Goal: Task Accomplishment & Management: Manage account settings

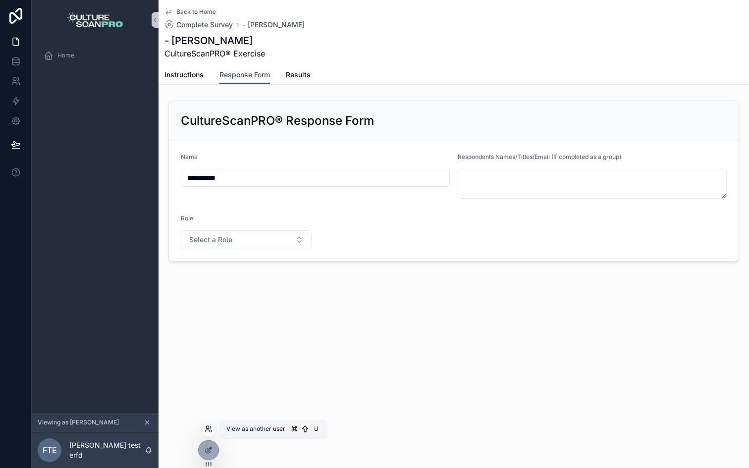
click at [205, 425] on icon at bounding box center [209, 429] width 8 height 8
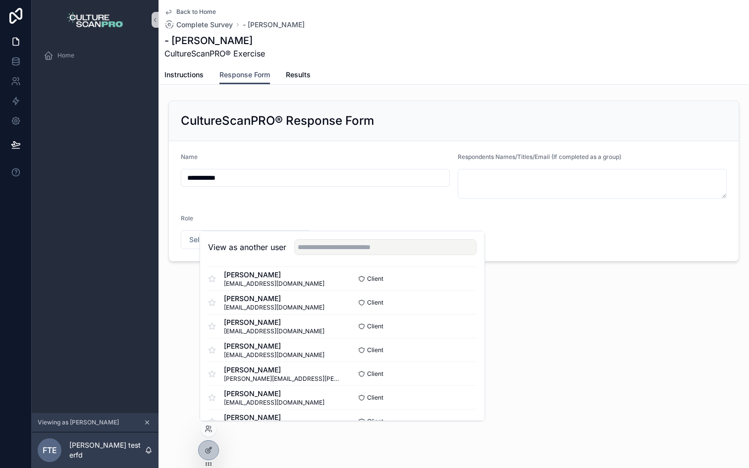
scroll to position [150, 0]
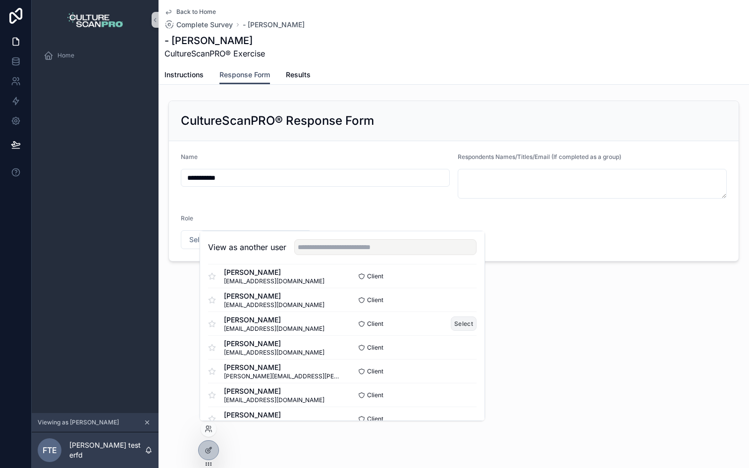
click at [463, 323] on button "Select" at bounding box center [464, 324] width 26 height 14
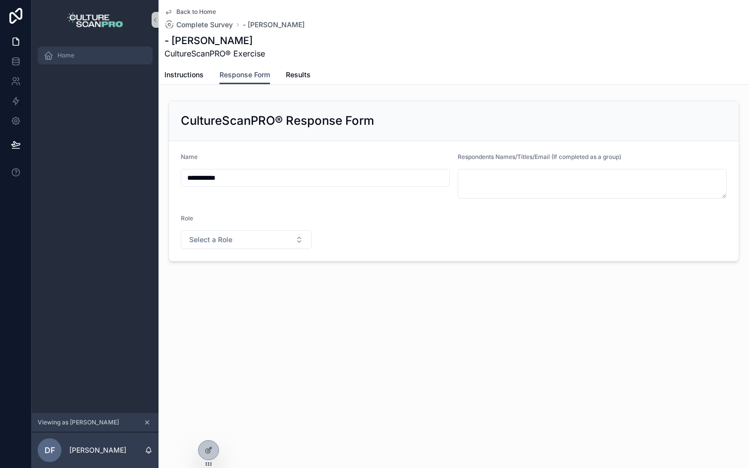
click at [75, 53] on div "Home" at bounding box center [95, 56] width 103 height 16
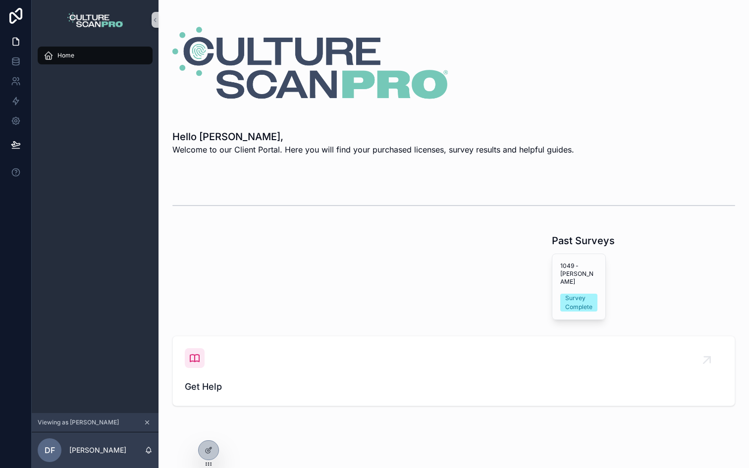
scroll to position [5, 0]
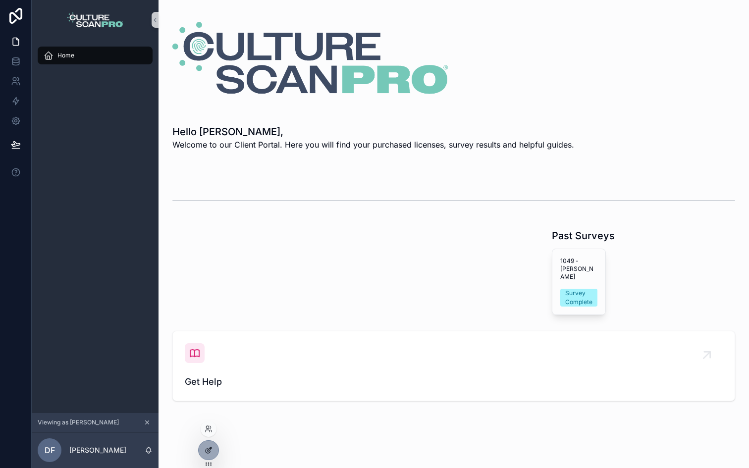
click at [210, 447] on icon at bounding box center [209, 451] width 8 height 8
click at [211, 445] on div at bounding box center [209, 450] width 20 height 19
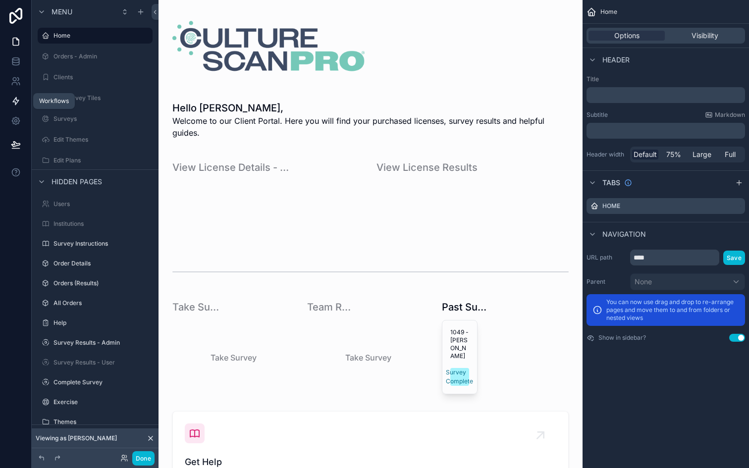
click at [15, 102] on icon at bounding box center [16, 101] width 6 height 7
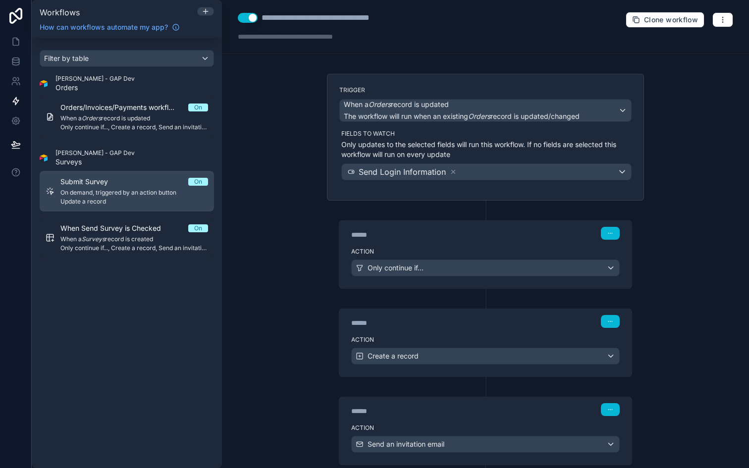
click at [137, 178] on div "Submit Survey On" at bounding box center [134, 182] width 148 height 10
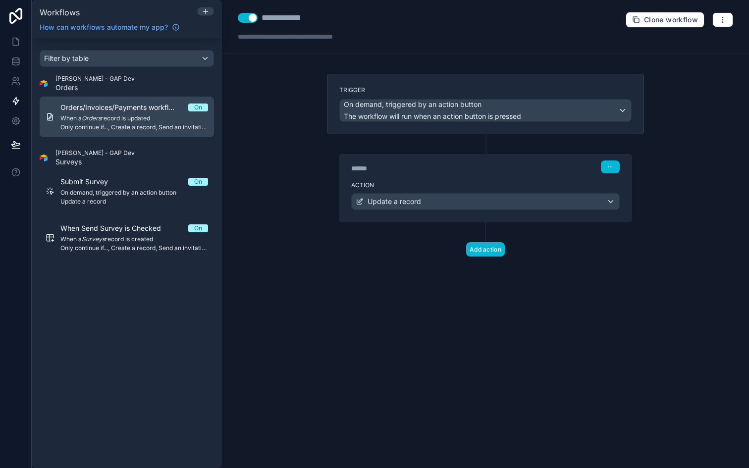
click at [132, 117] on span "When a Orders record is updated" at bounding box center [134, 118] width 148 height 8
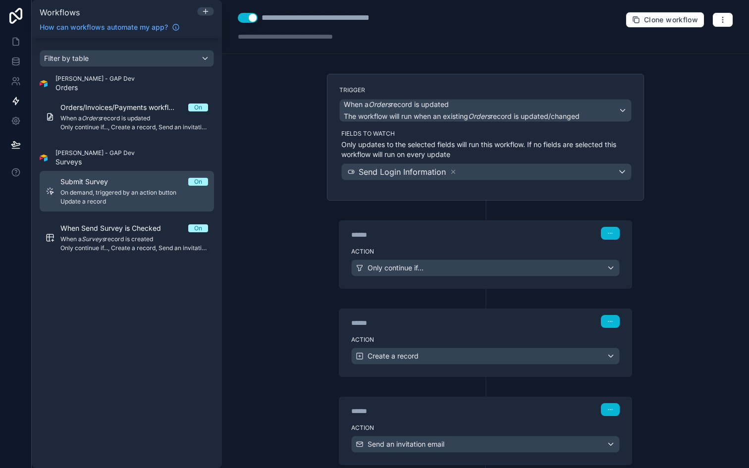
click at [127, 189] on span "On demand, triggered by an action button" at bounding box center [134, 193] width 148 height 8
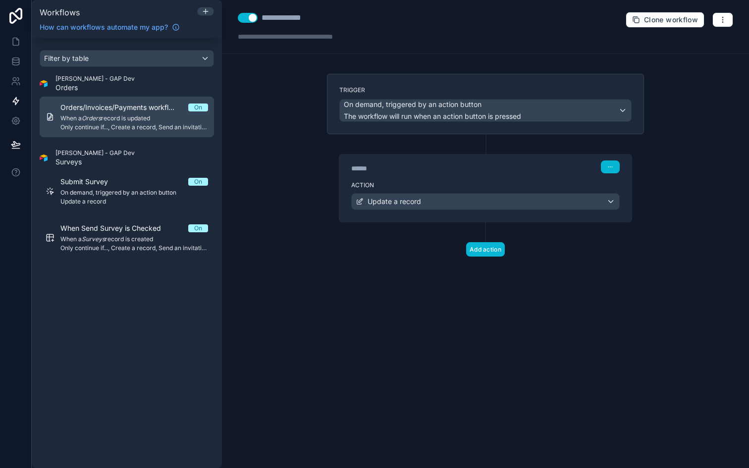
click at [90, 112] on span "Orders/Invoices/Payments workflow #1" at bounding box center [124, 108] width 128 height 10
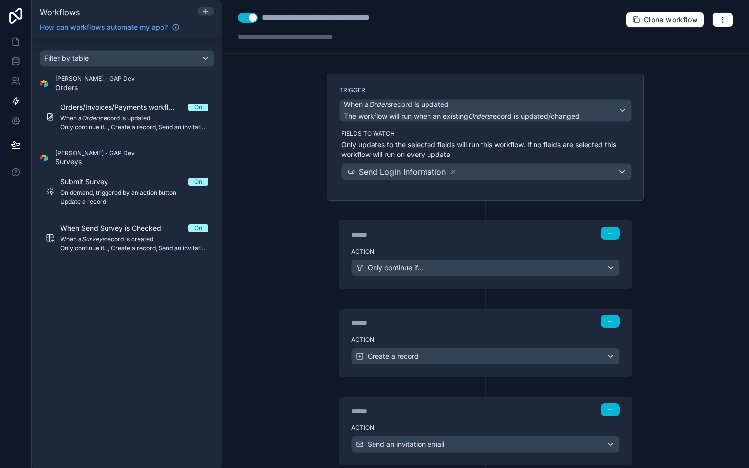
click at [315, 168] on div "**********" at bounding box center [485, 234] width 527 height 468
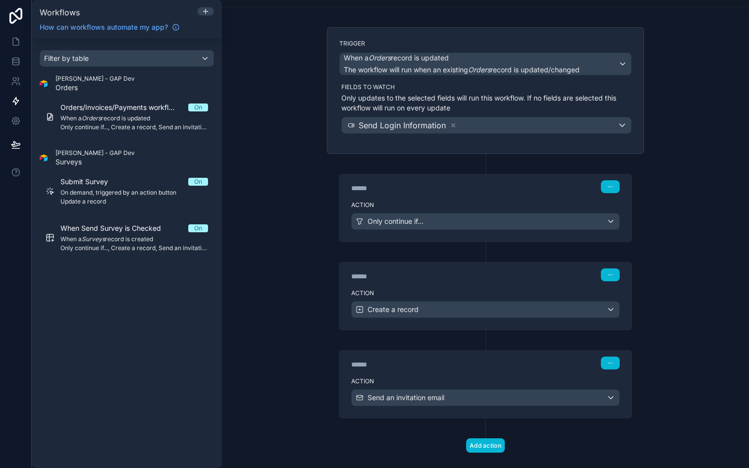
scroll to position [62, 0]
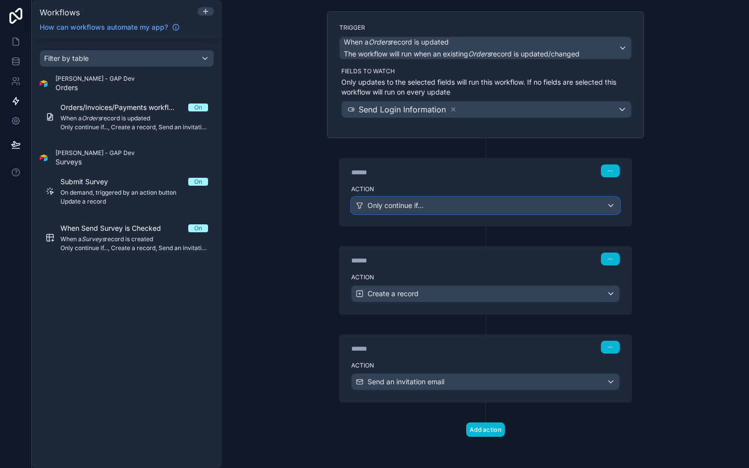
click at [415, 201] on span "Only continue if..." at bounding box center [396, 206] width 56 height 10
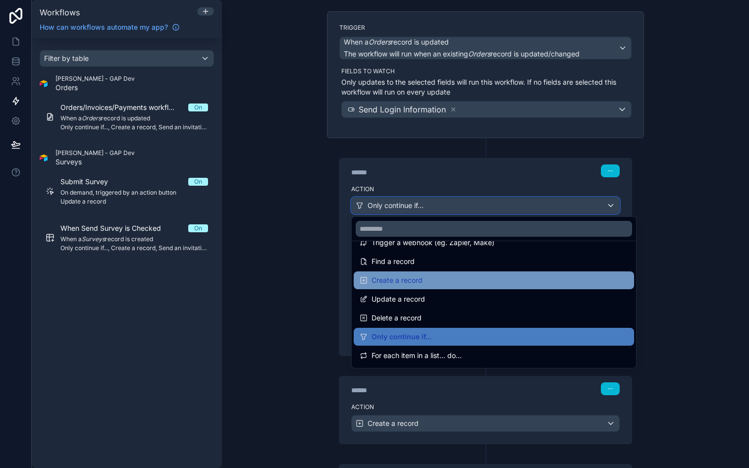
scroll to position [73, 0]
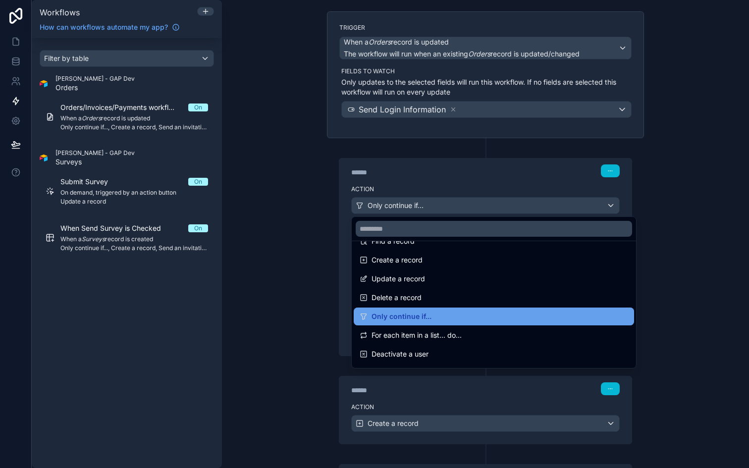
click at [396, 316] on span "Only continue if..." at bounding box center [402, 317] width 60 height 12
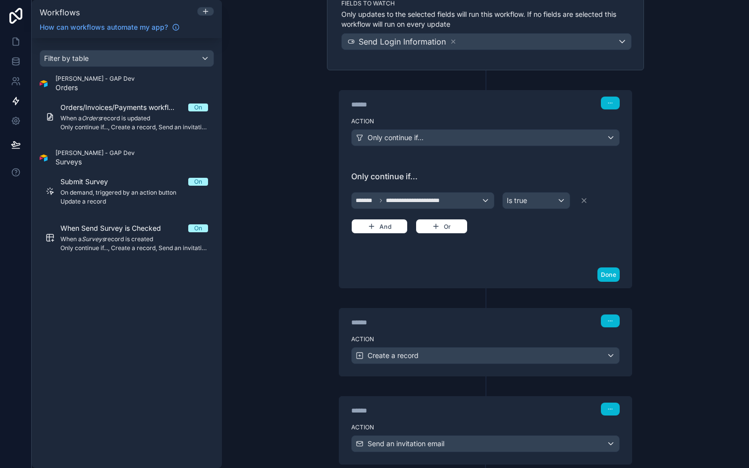
scroll to position [139, 0]
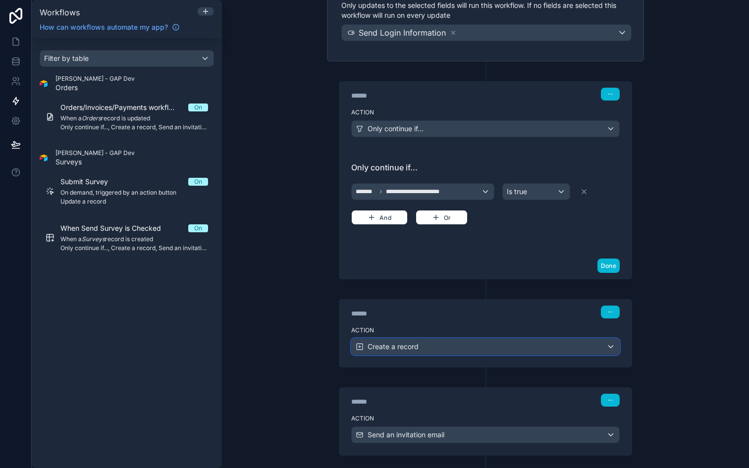
click at [394, 350] on span "Create a record" at bounding box center [393, 347] width 51 height 10
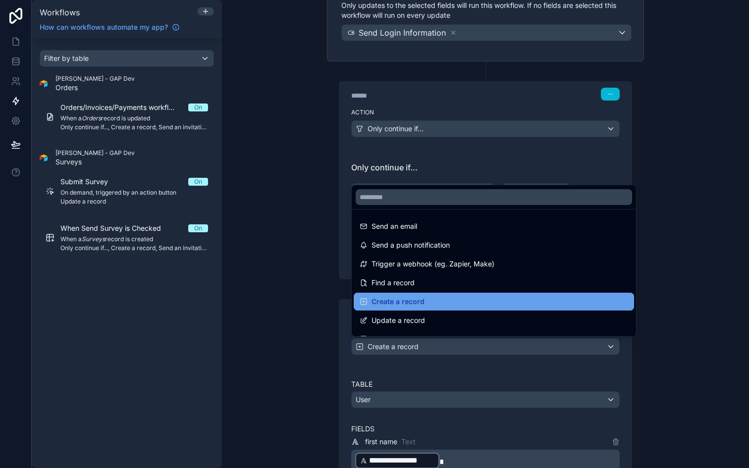
click at [395, 306] on span "Create a record" at bounding box center [398, 302] width 53 height 12
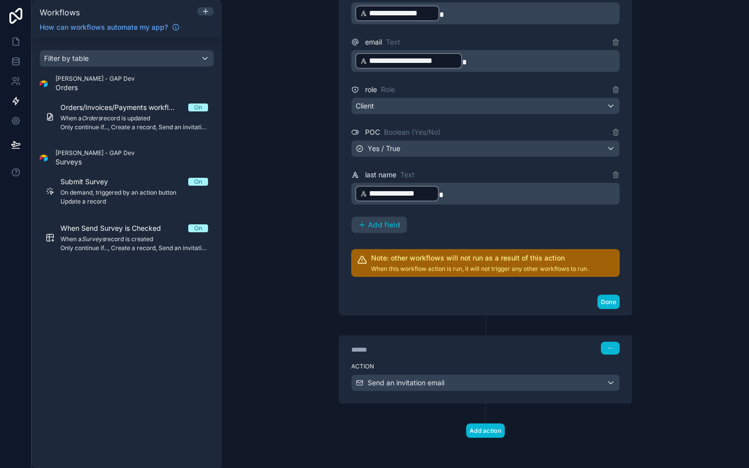
scroll to position [588, 0]
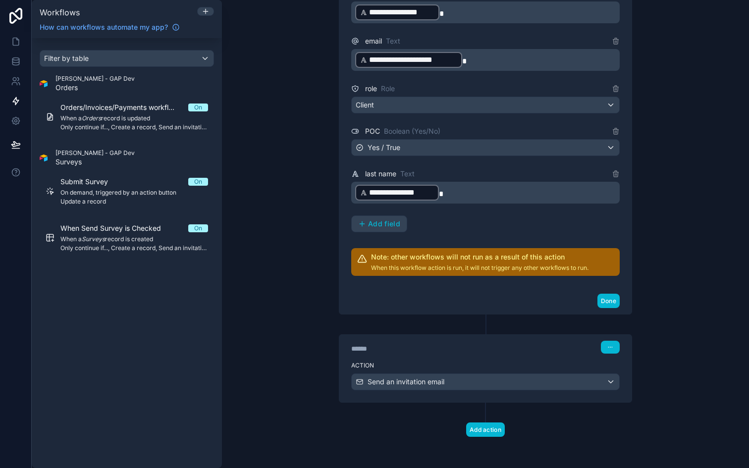
click at [600, 53] on p "**********" at bounding box center [486, 60] width 263 height 18
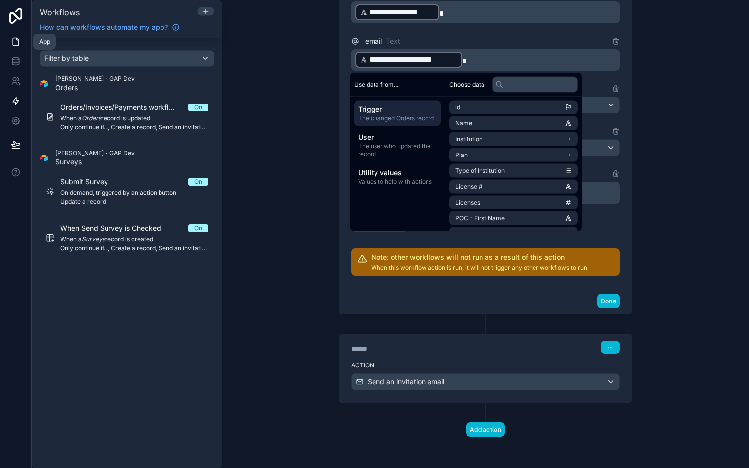
click at [14, 44] on icon at bounding box center [16, 42] width 10 height 10
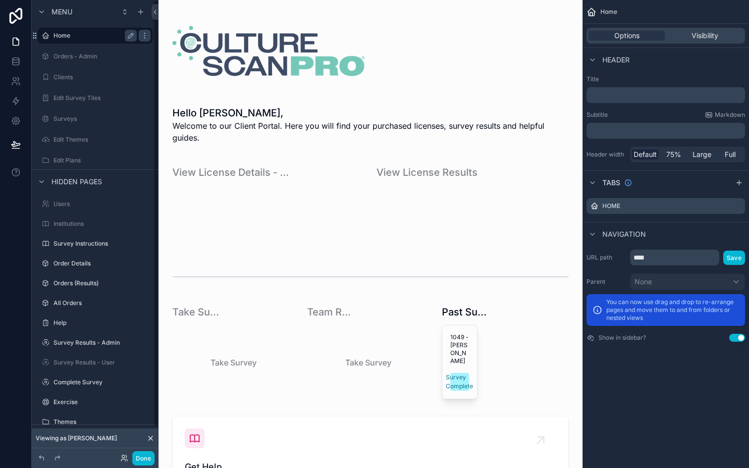
click at [70, 34] on label "Home" at bounding box center [93, 36] width 79 height 8
click at [69, 56] on label "Orders - Admin" at bounding box center [93, 57] width 79 height 8
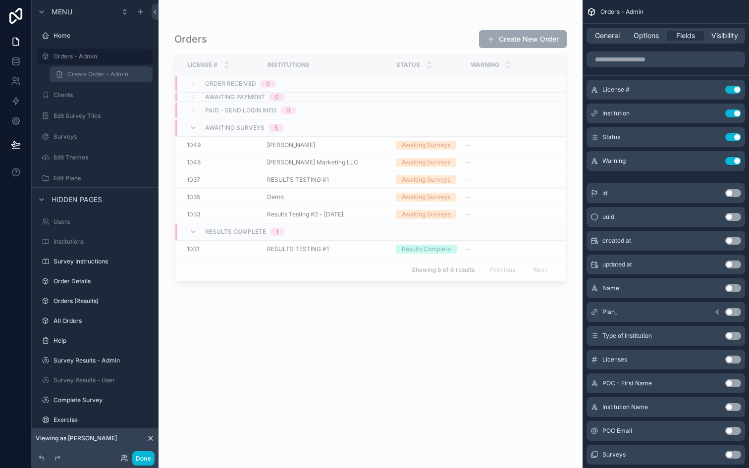
click at [69, 71] on span "Create Order - Admin" at bounding box center [97, 74] width 61 height 8
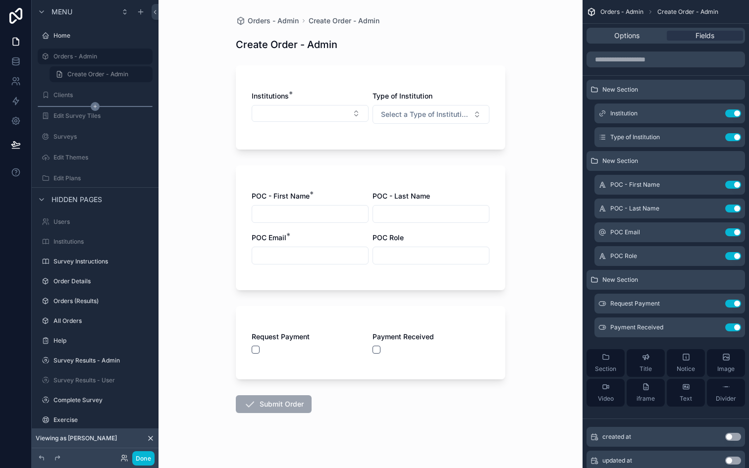
click at [72, 106] on div "scrollable content" at bounding box center [95, 106] width 115 height 1
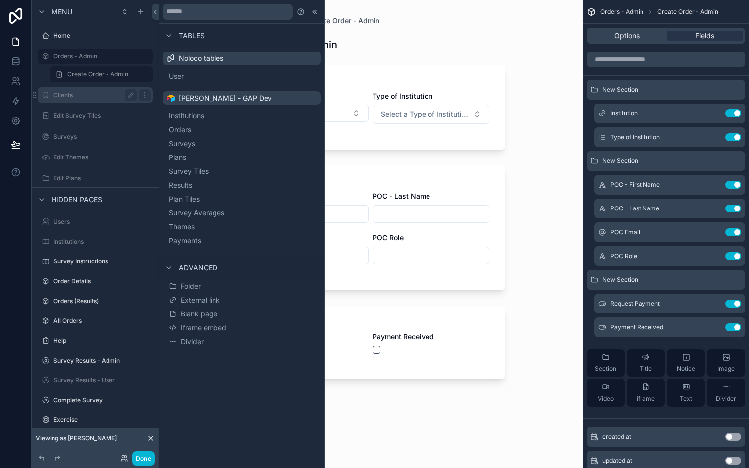
click at [66, 95] on label "Clients" at bounding box center [93, 95] width 79 height 8
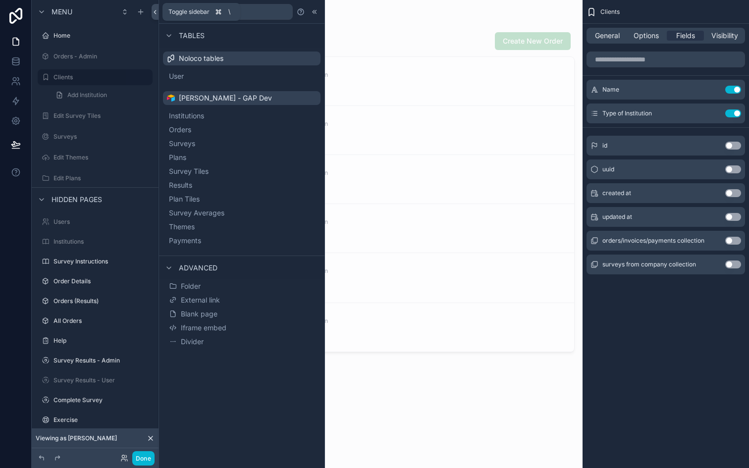
click at [154, 13] on icon at bounding box center [155, 11] width 7 height 7
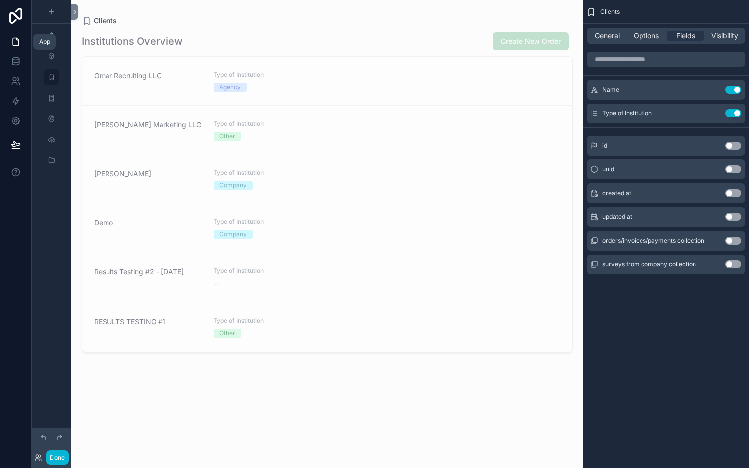
click at [19, 41] on icon at bounding box center [16, 42] width 10 height 10
click at [55, 37] on icon "scrollable content" at bounding box center [52, 36] width 8 height 8
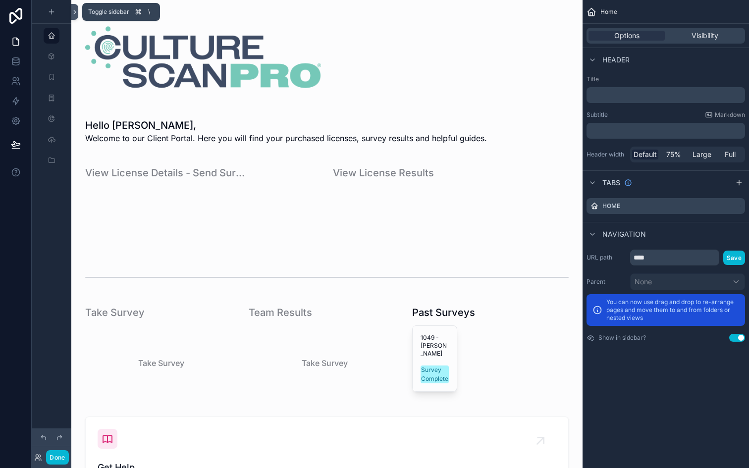
click at [74, 15] on icon at bounding box center [74, 11] width 7 height 7
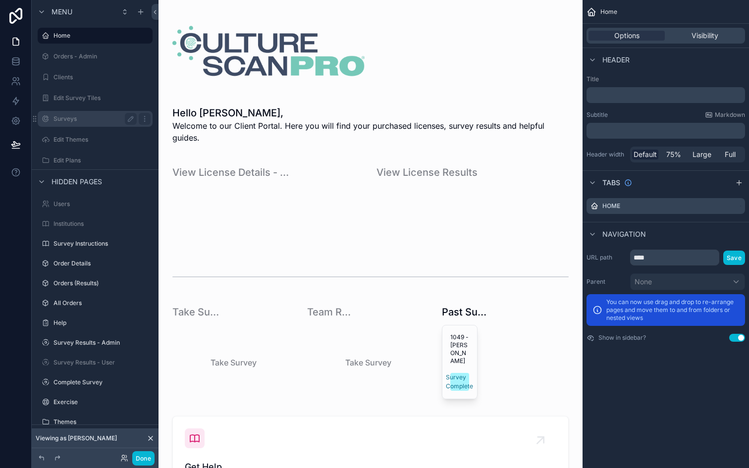
click at [72, 119] on label "Surveys" at bounding box center [93, 119] width 79 height 8
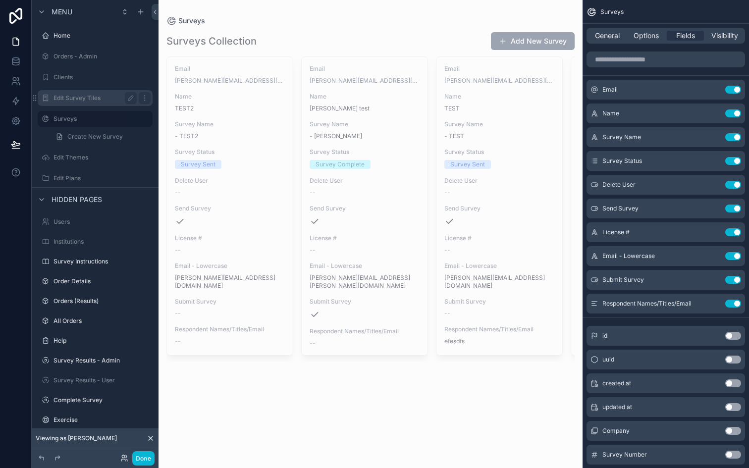
click at [80, 103] on div "Edit Survey Tiles" at bounding box center [95, 98] width 83 height 12
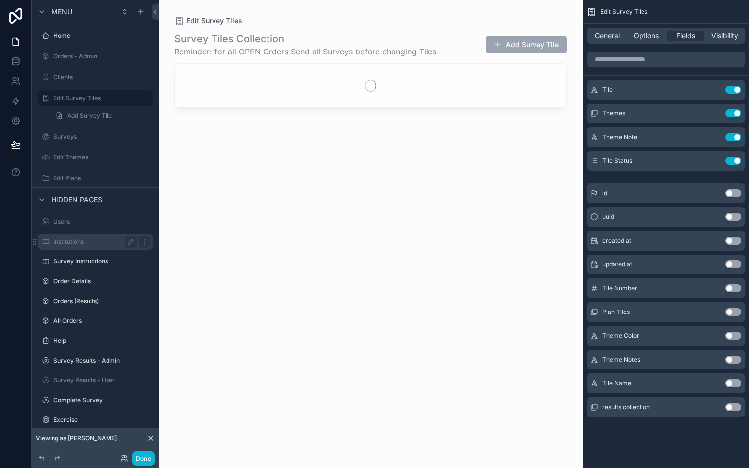
click at [73, 242] on label "Institutions" at bounding box center [93, 242] width 79 height 8
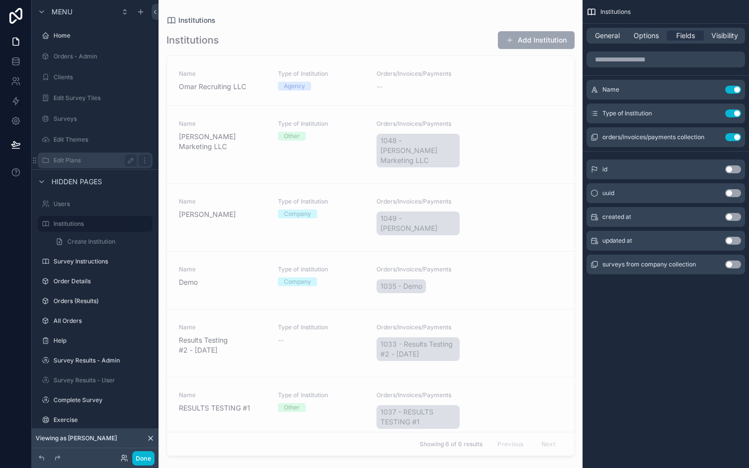
click at [68, 161] on label "Edit Plans" at bounding box center [93, 161] width 79 height 8
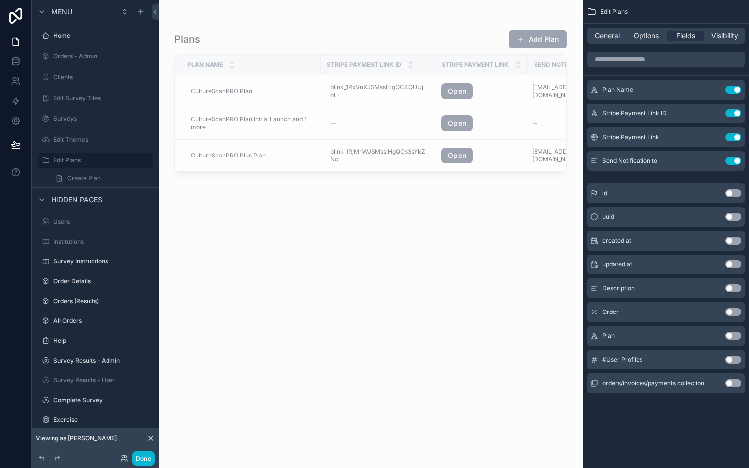
click at [452, 100] on div "scrollable content" at bounding box center [371, 228] width 424 height 456
click at [478, 84] on span "Open" at bounding box center [482, 91] width 80 height 16
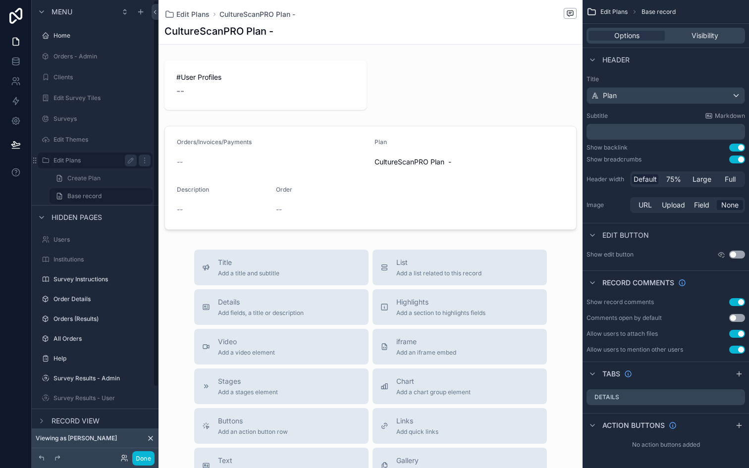
click at [67, 163] on label "Edit Plans" at bounding box center [93, 161] width 79 height 8
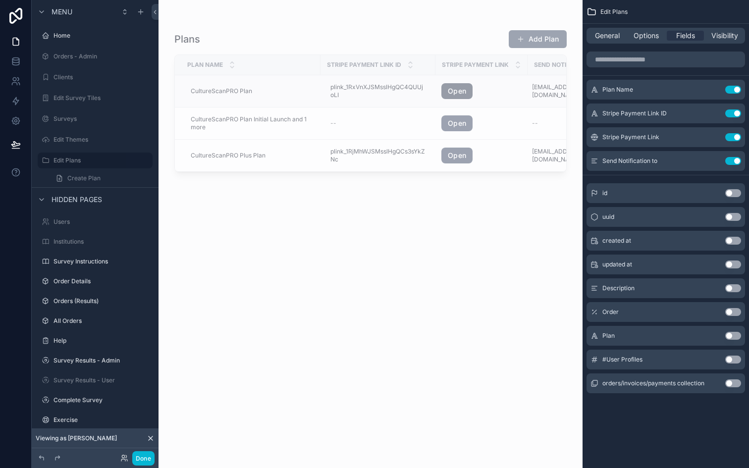
click at [456, 93] on link "Open" at bounding box center [457, 91] width 31 height 16
click at [15, 145] on icon at bounding box center [16, 145] width 10 height 10
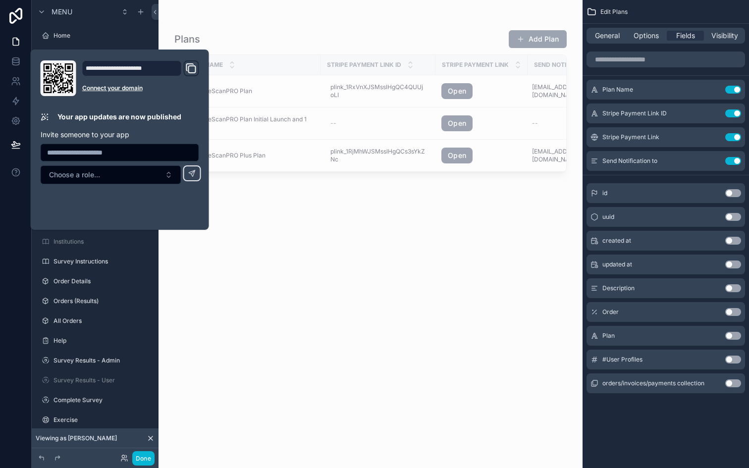
click at [280, 227] on div "Plans Add Plan Plan Name Stripe Payment Link ID Stripe Payment Link Send Notifi…" at bounding box center [370, 240] width 393 height 433
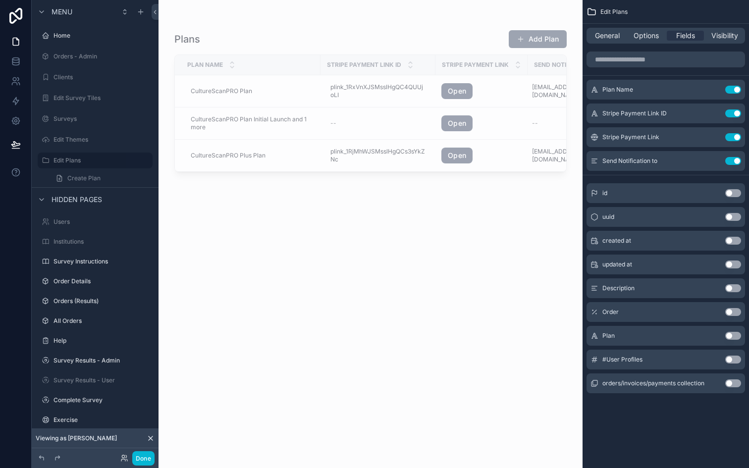
click at [412, 44] on div "Plans Add Plan" at bounding box center [370, 39] width 393 height 19
click at [452, 58] on div "Stripe Payment Link" at bounding box center [481, 65] width 91 height 19
click at [313, 36] on div "Plans Add Plan" at bounding box center [370, 39] width 393 height 19
click at [77, 160] on label "Edit Plans" at bounding box center [93, 161] width 79 height 8
click at [606, 27] on div "General Options Fields Visibility" at bounding box center [666, 36] width 167 height 24
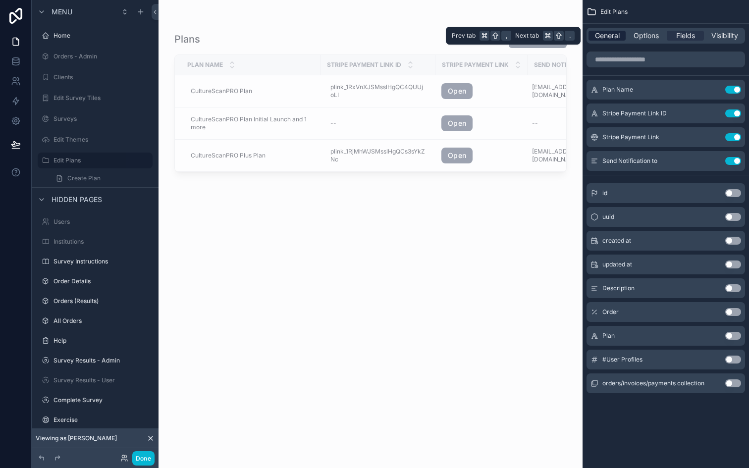
click at [608, 33] on span "General" at bounding box center [607, 36] width 25 height 10
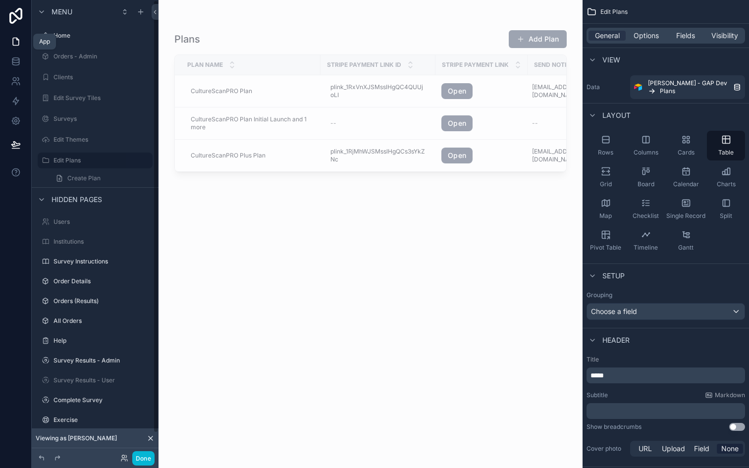
click at [15, 39] on icon at bounding box center [16, 42] width 10 height 10
click at [15, 58] on icon at bounding box center [15, 59] width 6 height 2
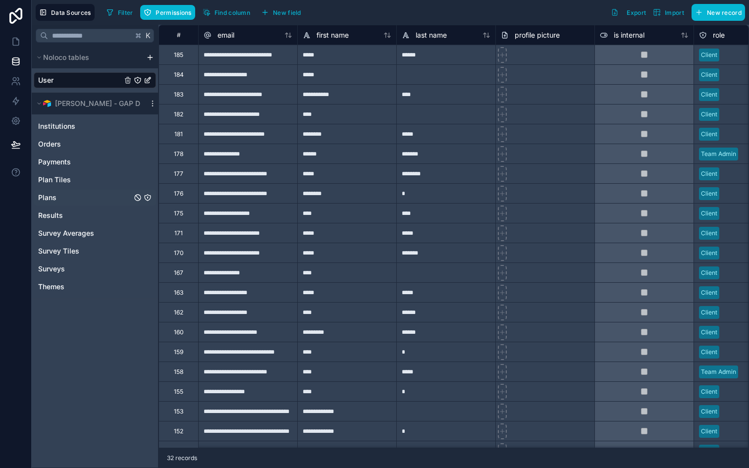
click at [66, 195] on div "Plans" at bounding box center [95, 198] width 122 height 16
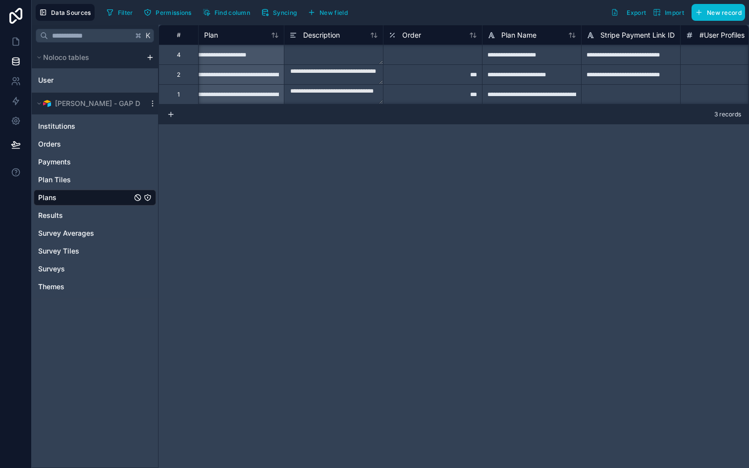
scroll to position [2, 0]
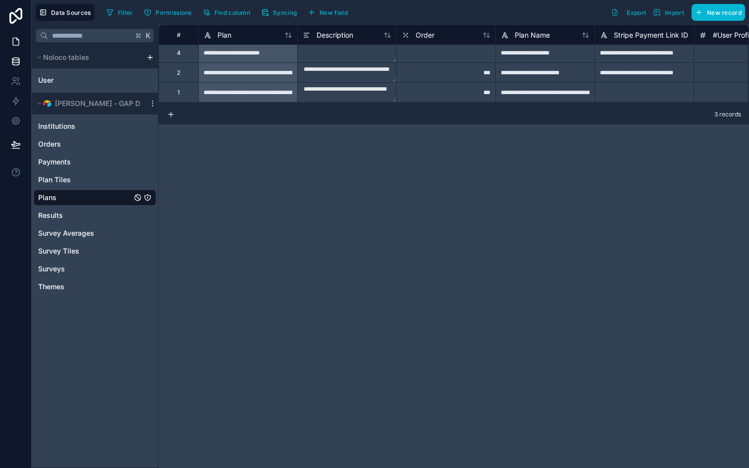
click at [13, 37] on icon at bounding box center [16, 42] width 10 height 10
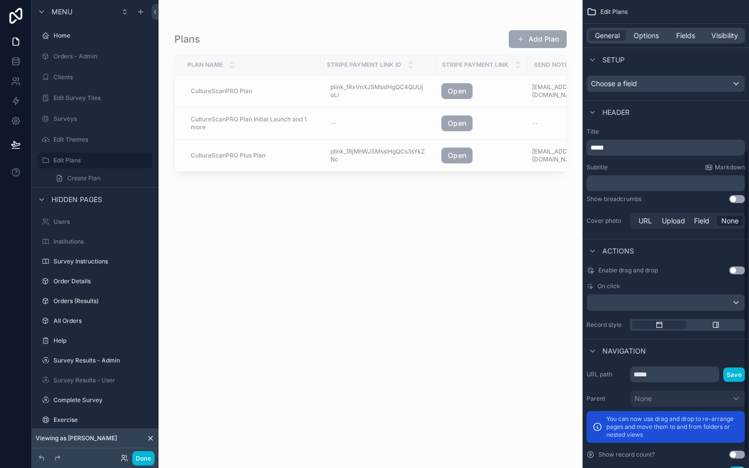
scroll to position [246, 0]
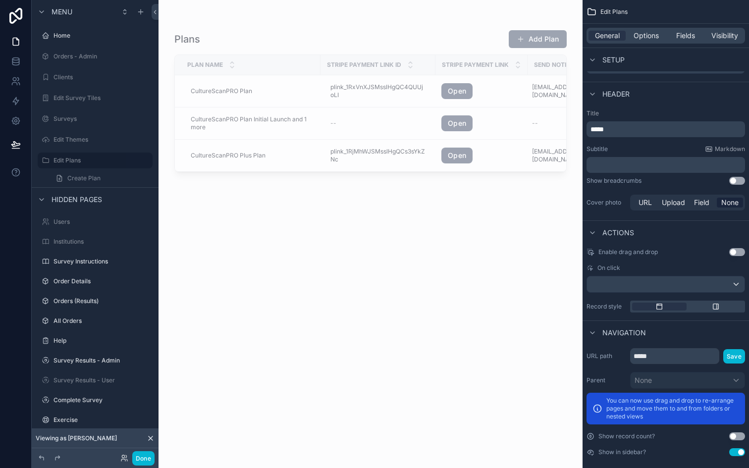
click at [457, 56] on div "Stripe Payment Link" at bounding box center [481, 65] width 91 height 19
click at [464, 93] on link "Open" at bounding box center [457, 91] width 31 height 16
click at [441, 209] on div "Plans Add Plan Plan Name Stripe Payment Link ID Stripe Payment Link Send Notifi…" at bounding box center [370, 240] width 393 height 433
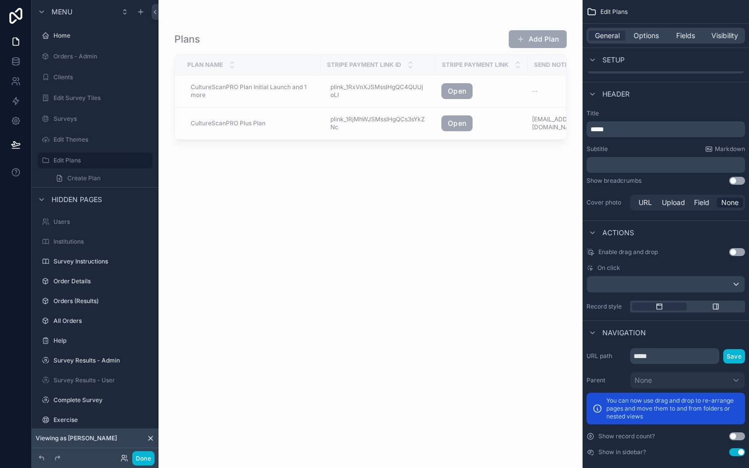
click at [408, 250] on div "Plans Add Plan Plan Name Stripe Payment Link ID Stripe Payment Link Send Notifi…" at bounding box center [370, 240] width 393 height 433
click at [462, 88] on link "Open" at bounding box center [457, 91] width 31 height 16
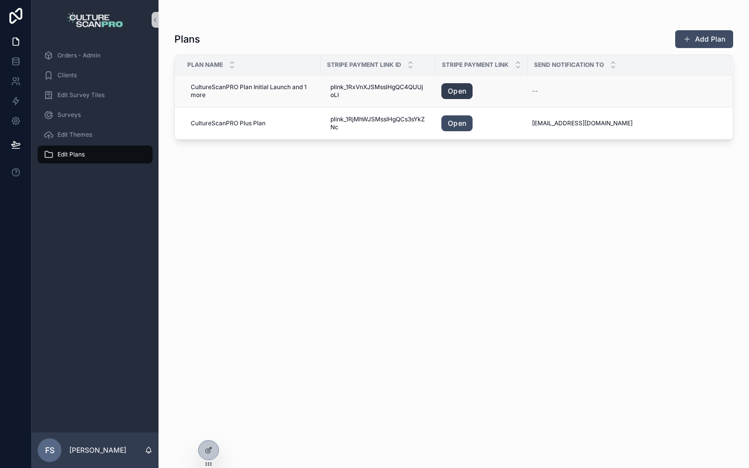
click at [456, 95] on link "Open" at bounding box center [457, 91] width 31 height 16
click at [464, 127] on link "Open" at bounding box center [457, 123] width 31 height 16
click at [462, 124] on link "Open" at bounding box center [457, 123] width 31 height 16
click at [372, 205] on div "Plans Add Plan Plan Name Stripe Payment Link ID Stripe Payment Link Send Notifi…" at bounding box center [453, 240] width 559 height 433
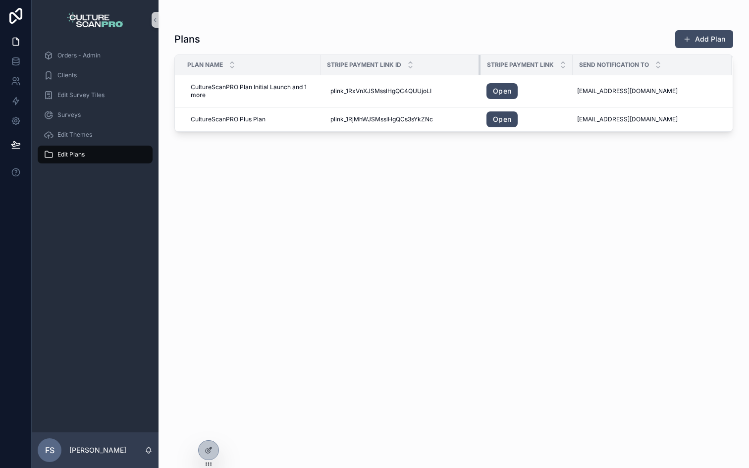
drag, startPoint x: 435, startPoint y: 66, endPoint x: 487, endPoint y: 55, distance: 53.2
click at [487, 56] on tr "Plan Name Stripe Payment Link ID Stripe Payment Link Send Notification to" at bounding box center [454, 65] width 558 height 20
click at [14, 63] on icon at bounding box center [15, 61] width 6 height 4
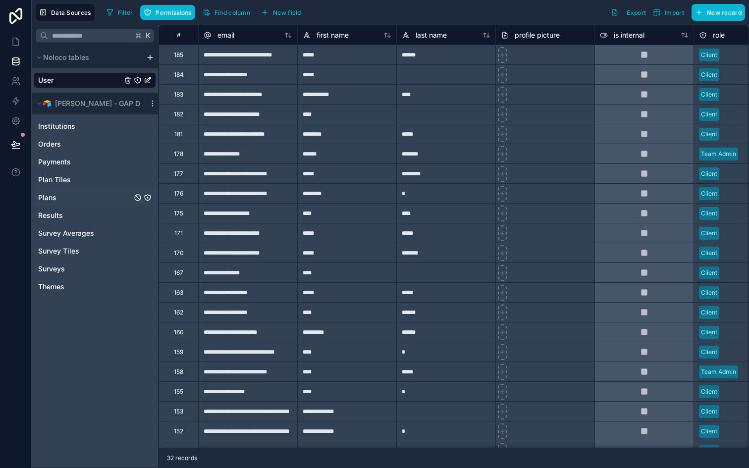
click at [52, 197] on span "Plans" at bounding box center [47, 198] width 18 height 10
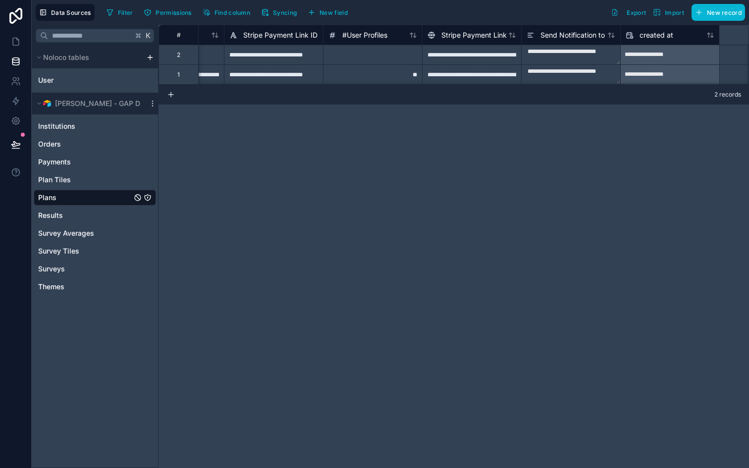
scroll to position [0, 639]
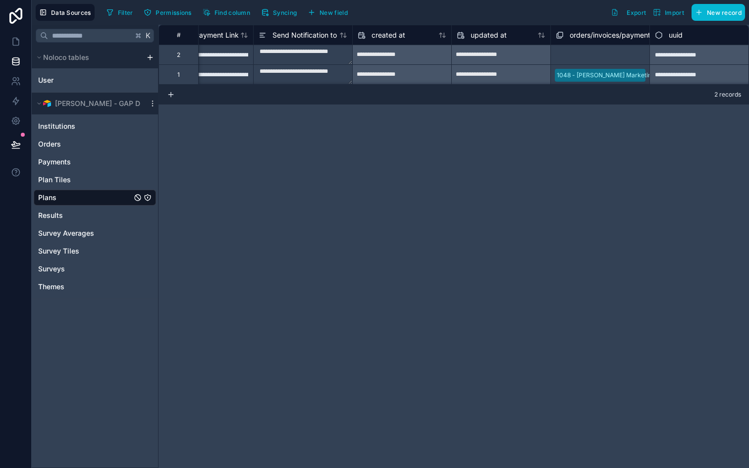
click at [539, 152] on div "**********" at bounding box center [454, 247] width 591 height 444
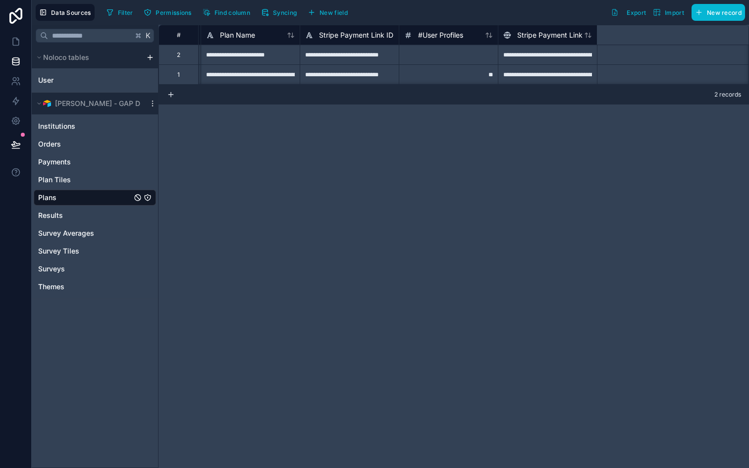
scroll to position [0, 0]
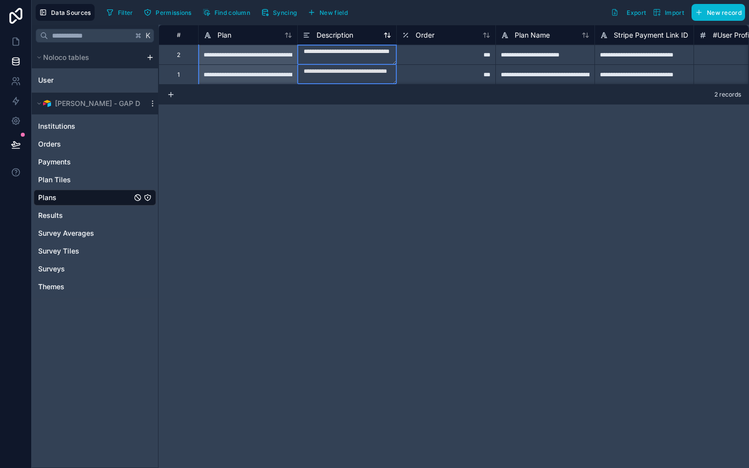
drag, startPoint x: 298, startPoint y: 36, endPoint x: 308, endPoint y: 32, distance: 11.0
click at [309, 32] on div "Description" at bounding box center [347, 35] width 99 height 12
click at [296, 34] on div "Plan" at bounding box center [248, 35] width 99 height 12
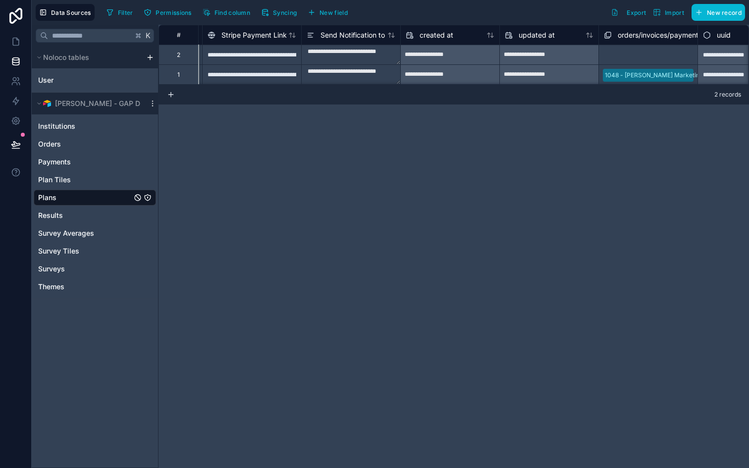
scroll to position [0, 639]
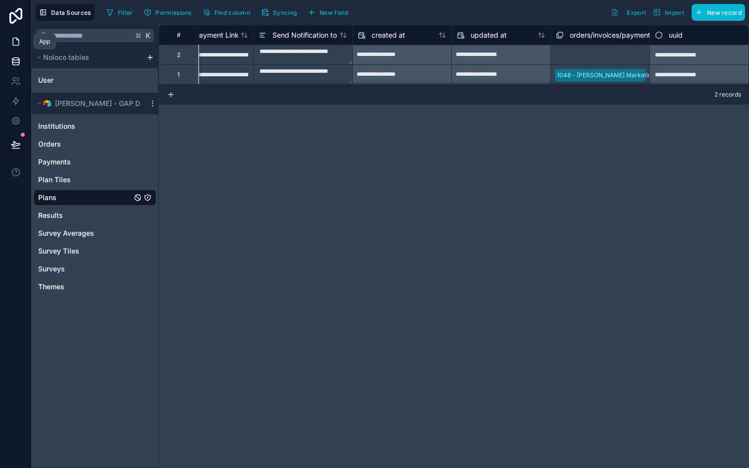
click at [13, 45] on icon at bounding box center [16, 41] width 6 height 7
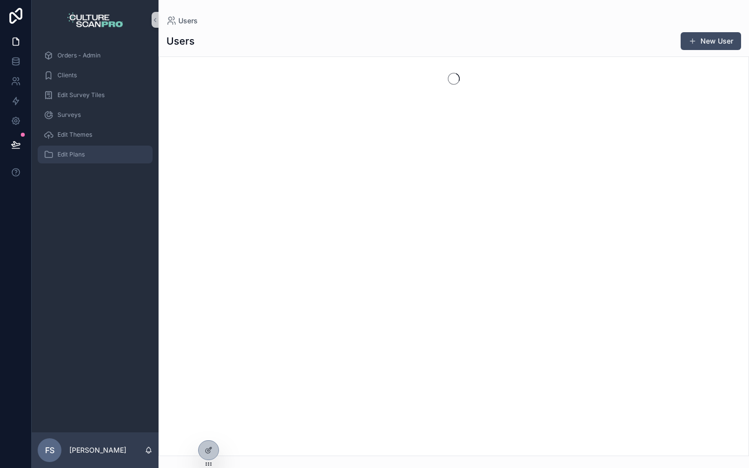
click at [75, 161] on div "Edit Plans" at bounding box center [95, 155] width 103 height 16
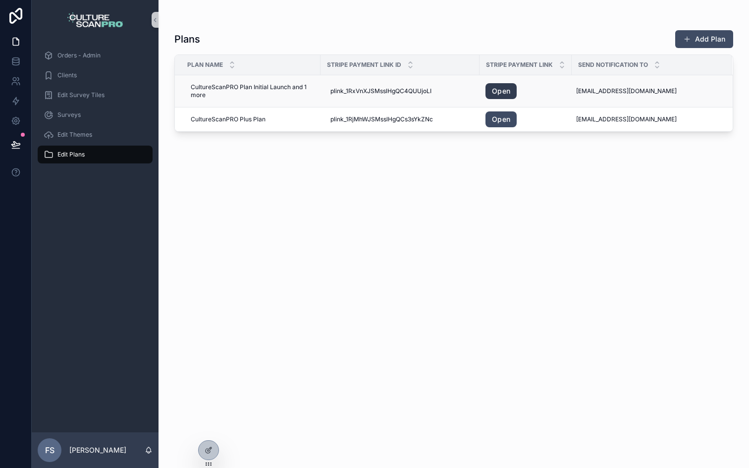
click at [501, 93] on link "Open" at bounding box center [501, 91] width 31 height 16
click at [369, 91] on span "plink_1RxVnXJSMsslHgQC4QUUjoLI" at bounding box center [381, 91] width 101 height 8
click at [381, 107] on input "**********" at bounding box center [379, 106] width 94 height 14
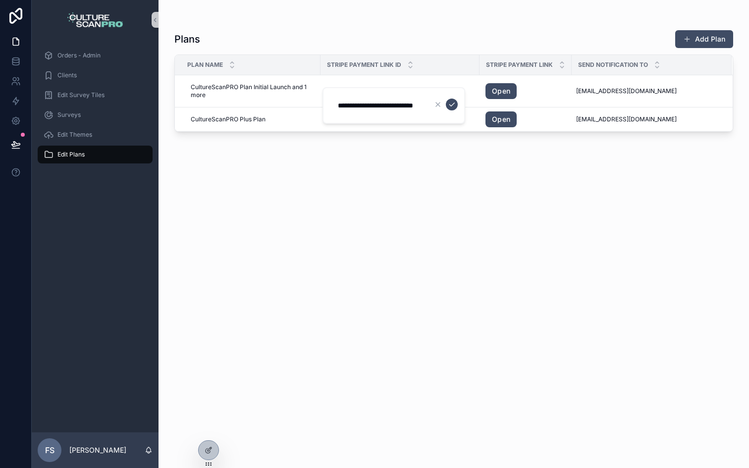
click at [381, 107] on input "**********" at bounding box center [379, 106] width 94 height 14
click at [417, 183] on div "Plans Add Plan Plan Name Stripe Payment Link ID Stripe Payment Link Send Notifi…" at bounding box center [453, 240] width 559 height 433
click at [497, 91] on link "Open" at bounding box center [501, 91] width 31 height 16
click at [374, 179] on div "Plans Add Plan Plan Name Stripe Payment Link ID Stripe Payment Link Send Notifi…" at bounding box center [453, 240] width 559 height 433
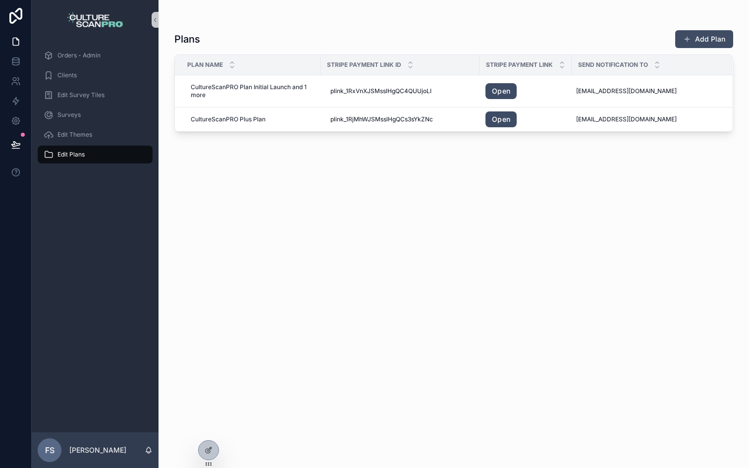
click at [447, 224] on div "Plans Add Plan Plan Name Stripe Payment Link ID Stripe Payment Link Send Notifi…" at bounding box center [453, 240] width 559 height 433
click at [205, 456] on div at bounding box center [209, 450] width 20 height 19
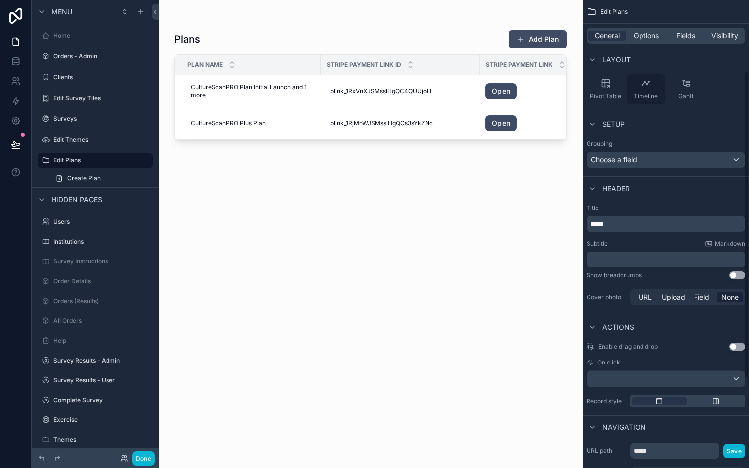
scroll to position [246, 0]
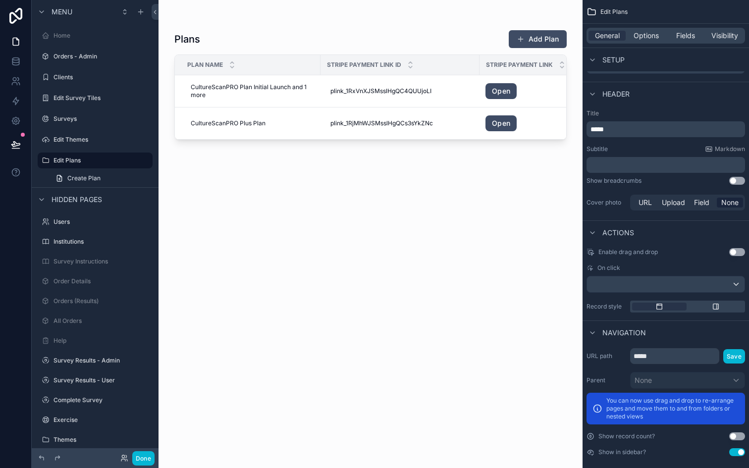
click at [527, 63] on span "Stripe Payment Link" at bounding box center [519, 65] width 67 height 8
click at [637, 36] on span "Options" at bounding box center [646, 36] width 25 height 10
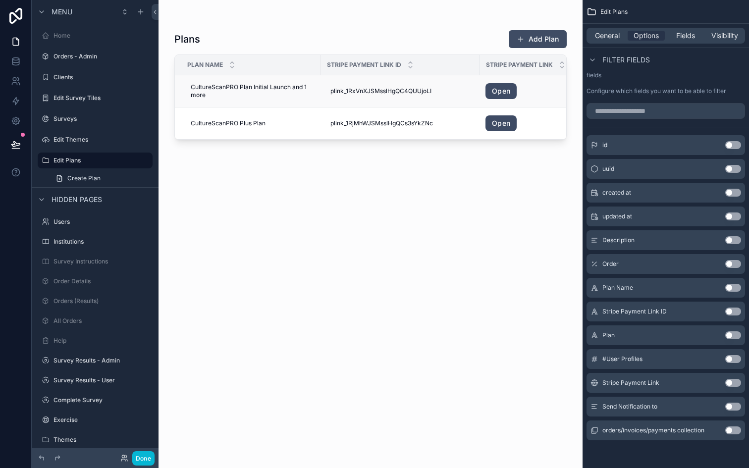
scroll to position [0, 1]
click at [8, 60] on link at bounding box center [15, 62] width 31 height 20
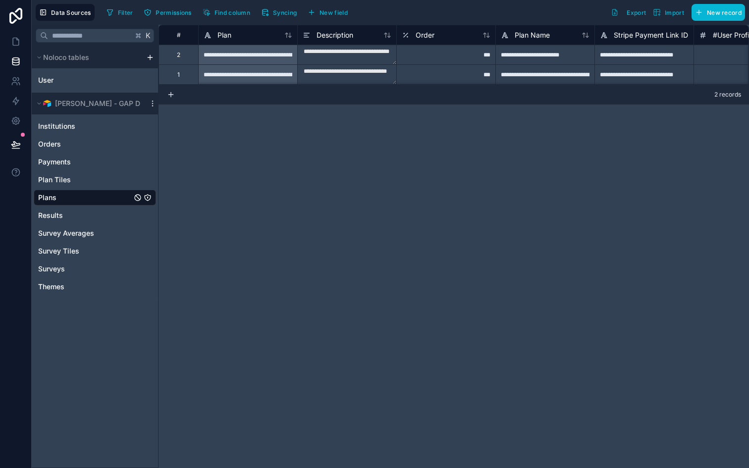
click at [568, 177] on div "**********" at bounding box center [454, 247] width 591 height 444
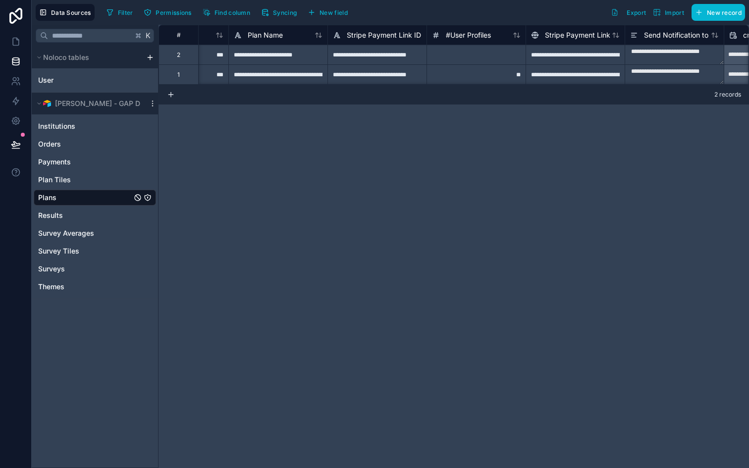
scroll to position [0, 276]
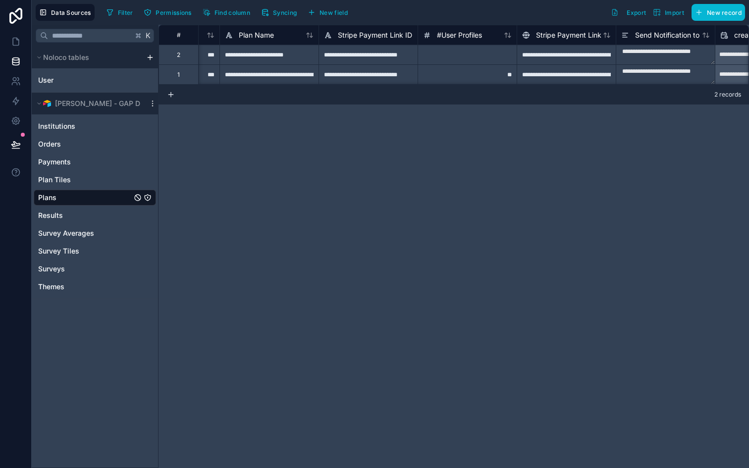
click at [457, 171] on div "**********" at bounding box center [454, 247] width 591 height 444
